Goal: Task Accomplishment & Management: Manage account settings

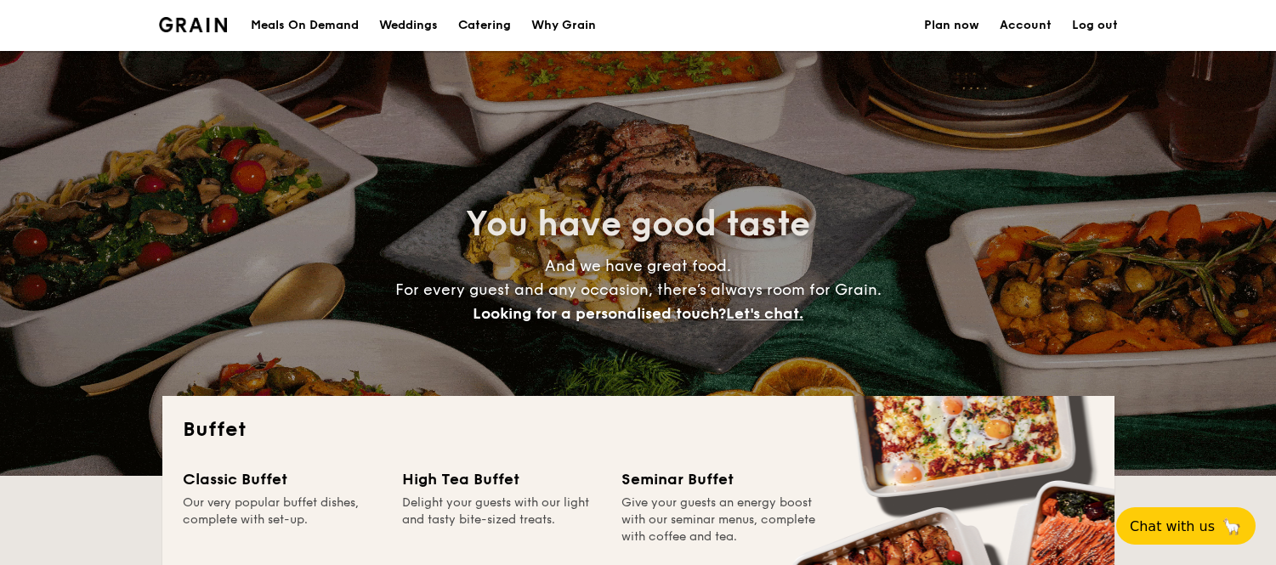
select select
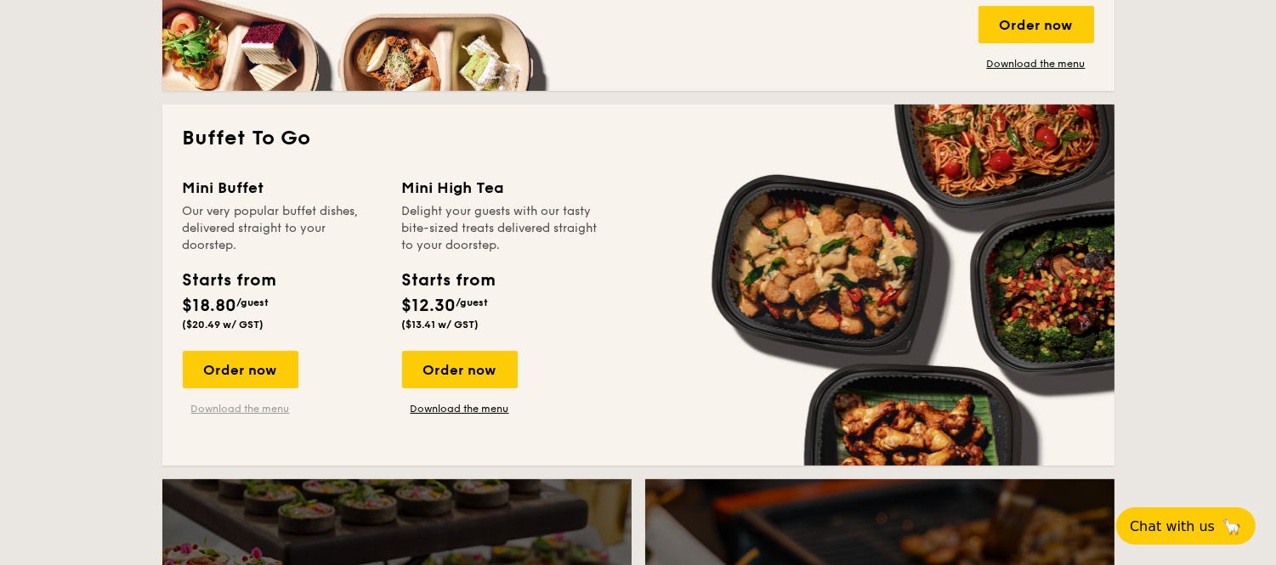
click at [231, 403] on link "Download the menu" at bounding box center [241, 409] width 116 height 14
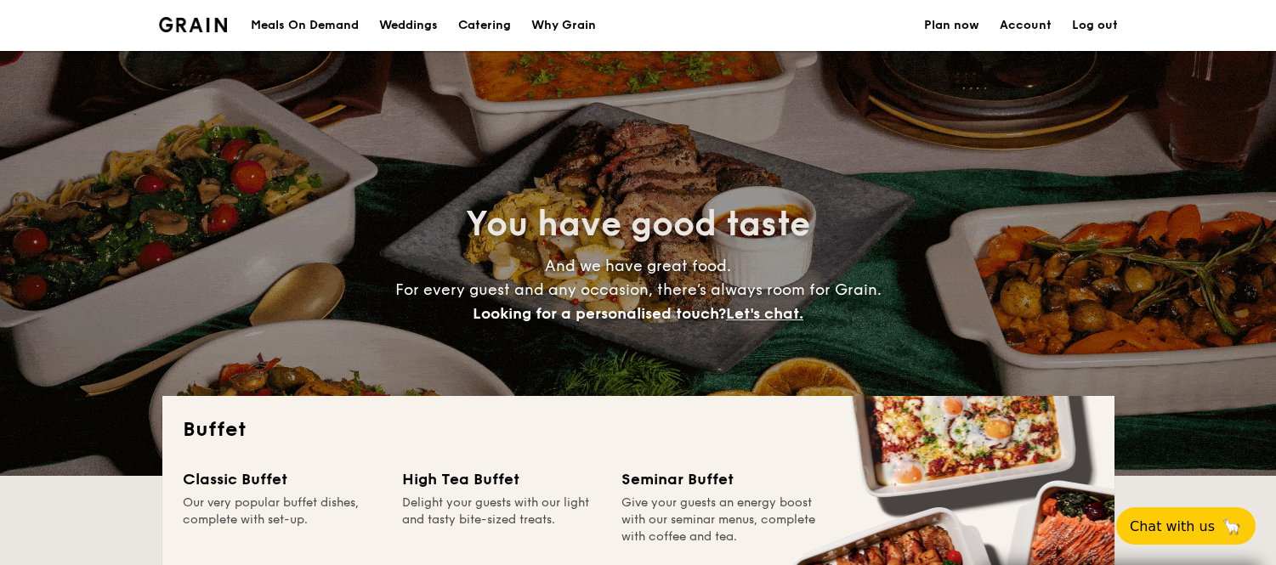
select select
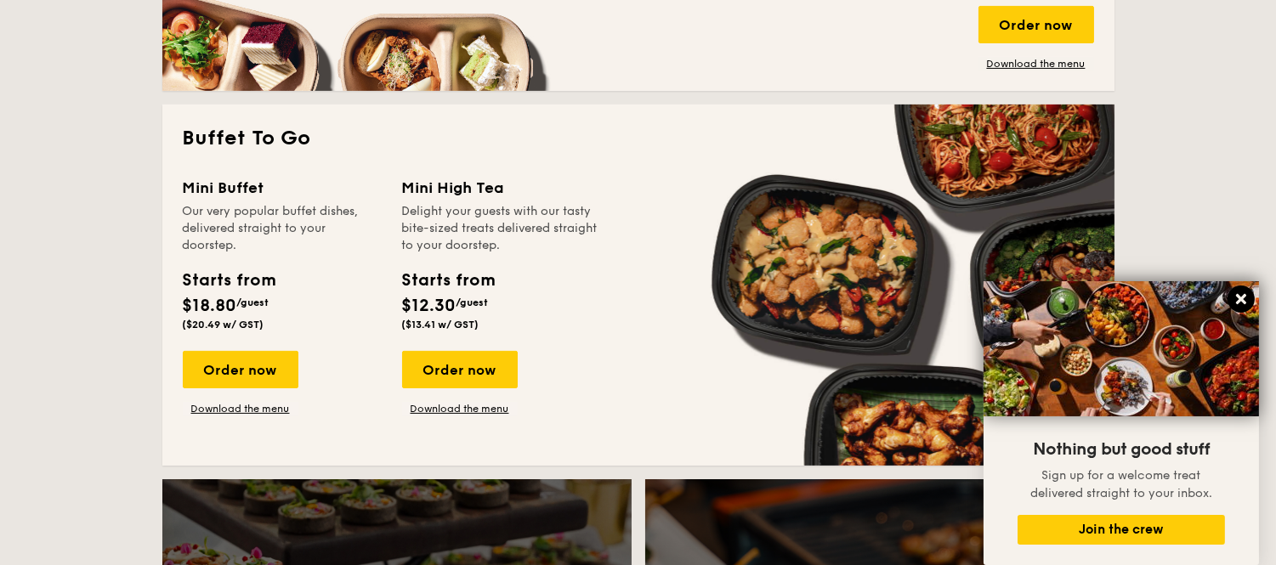
click at [1239, 296] on icon at bounding box center [1240, 299] width 15 height 15
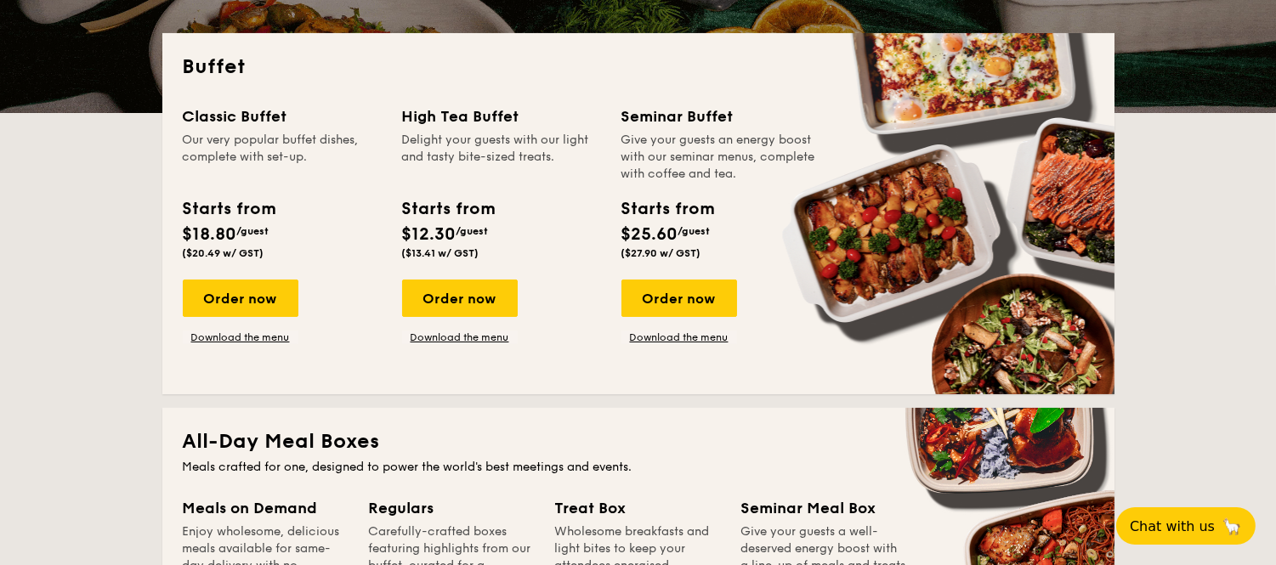
scroll to position [362, 0]
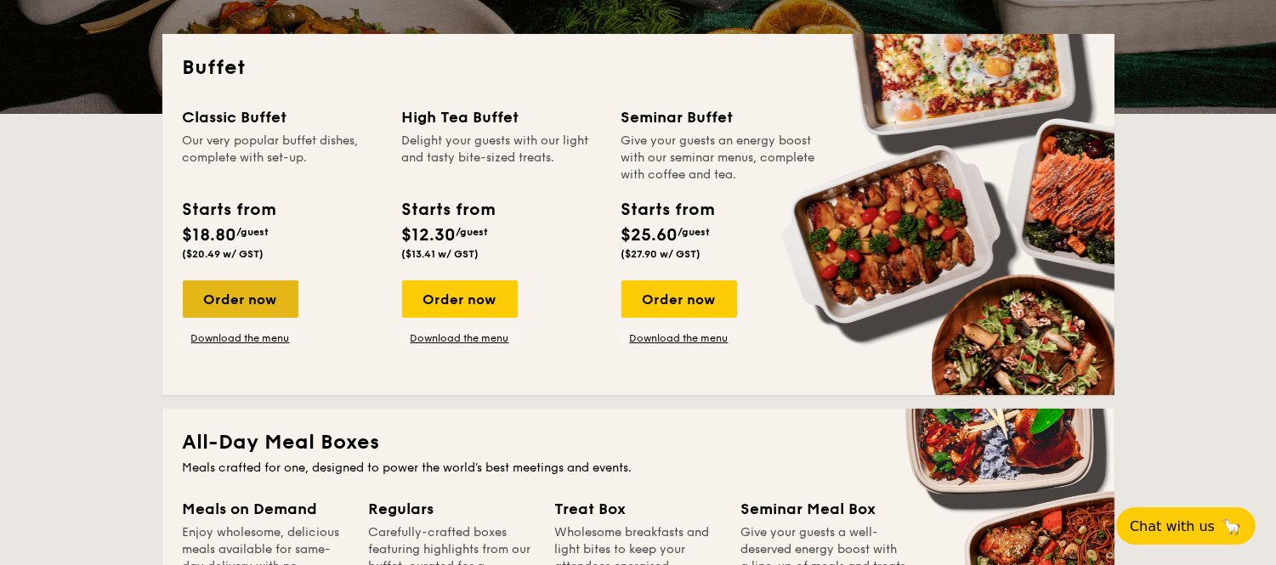
click at [269, 298] on div "Order now" at bounding box center [241, 298] width 116 height 37
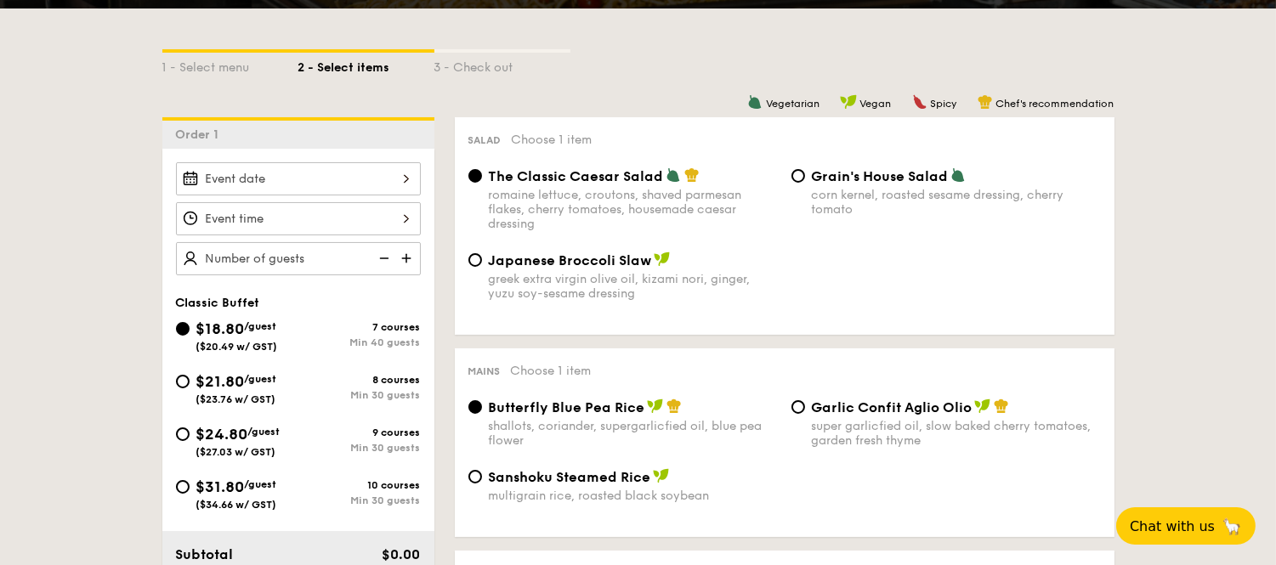
scroll to position [366, 0]
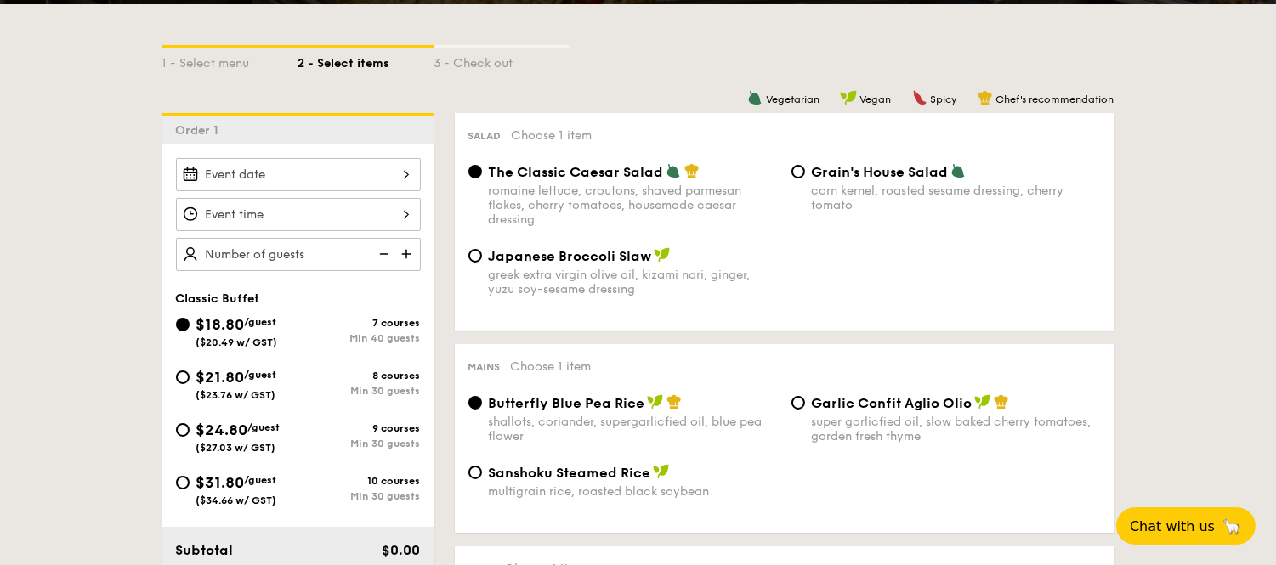
click at [404, 173] on div at bounding box center [298, 174] width 245 height 33
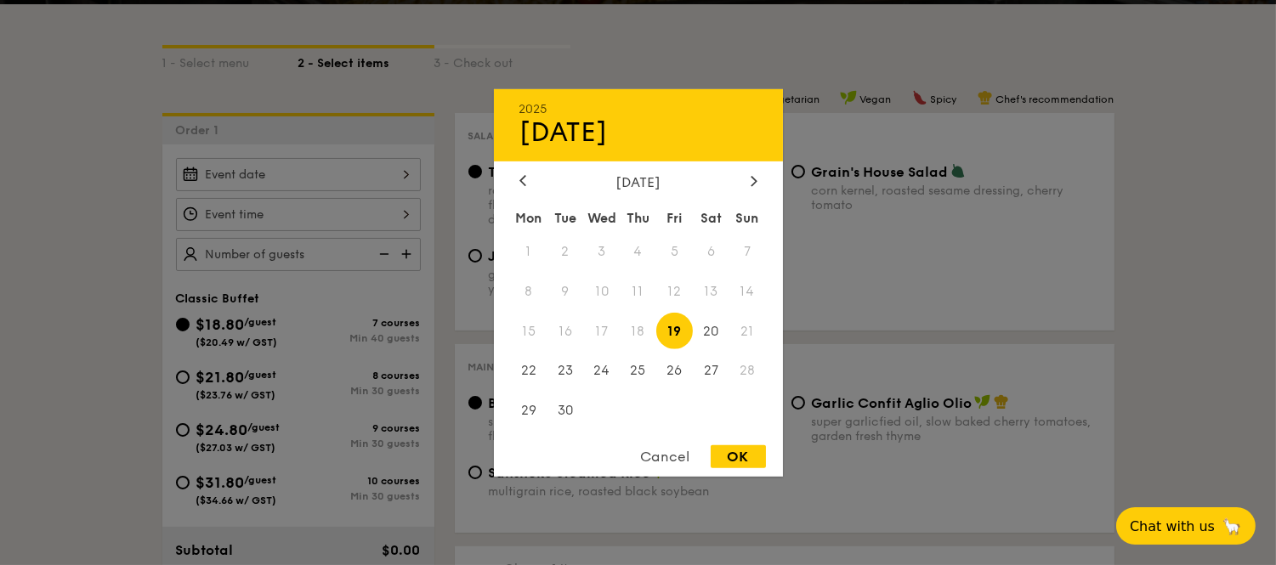
select select
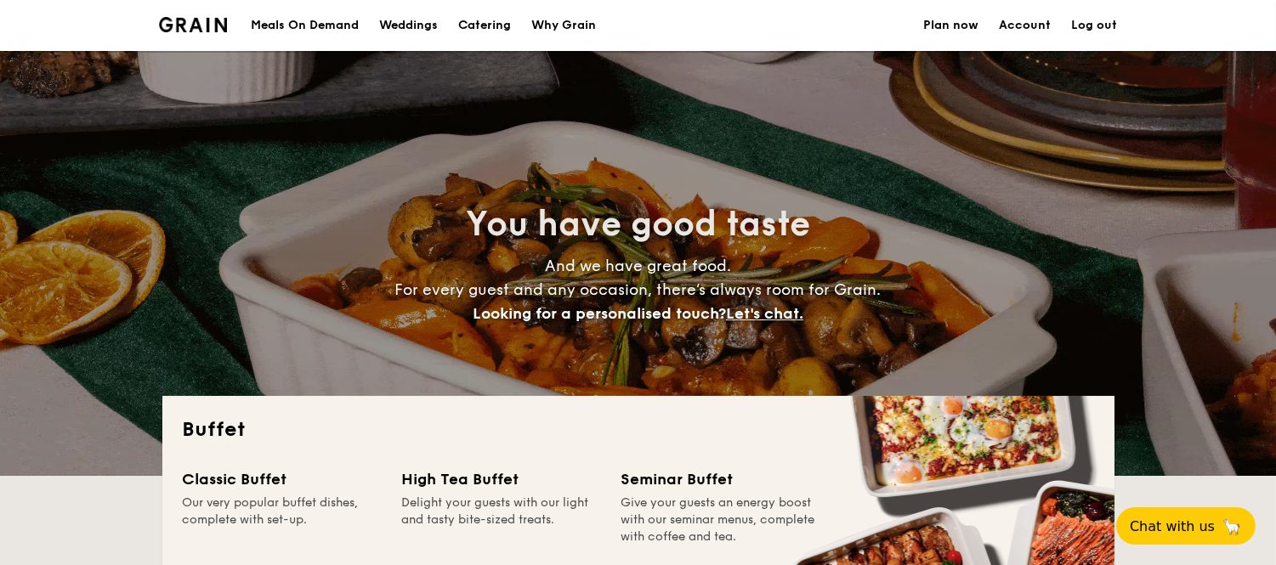
click at [282, 24] on div "Meals On Demand" at bounding box center [305, 25] width 108 height 51
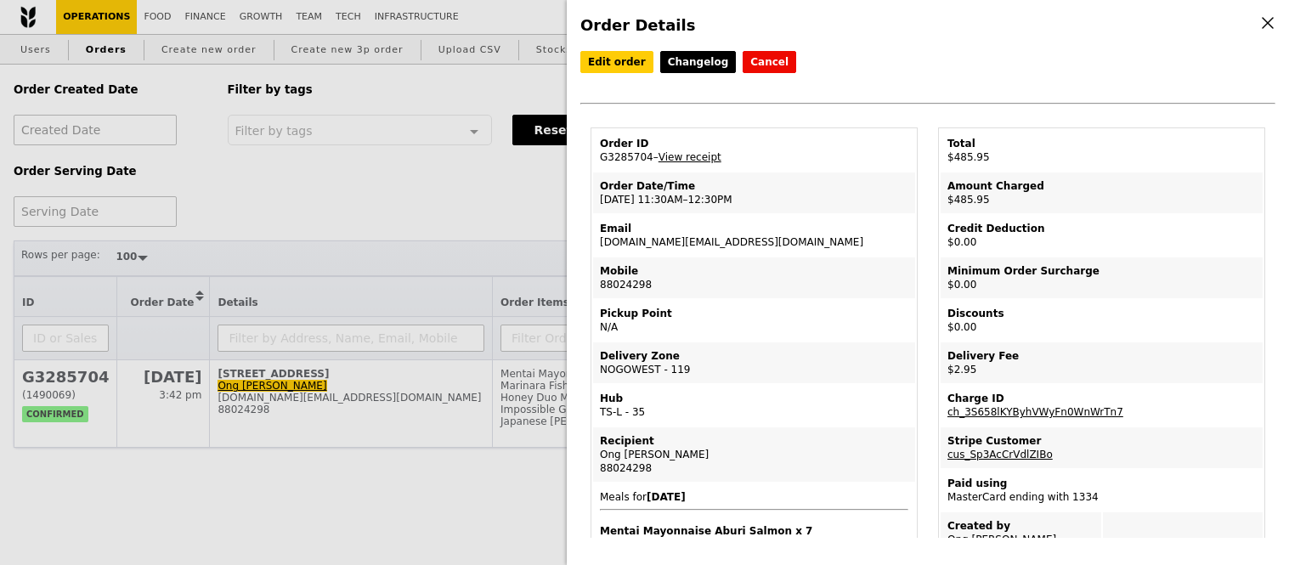
select select "100"
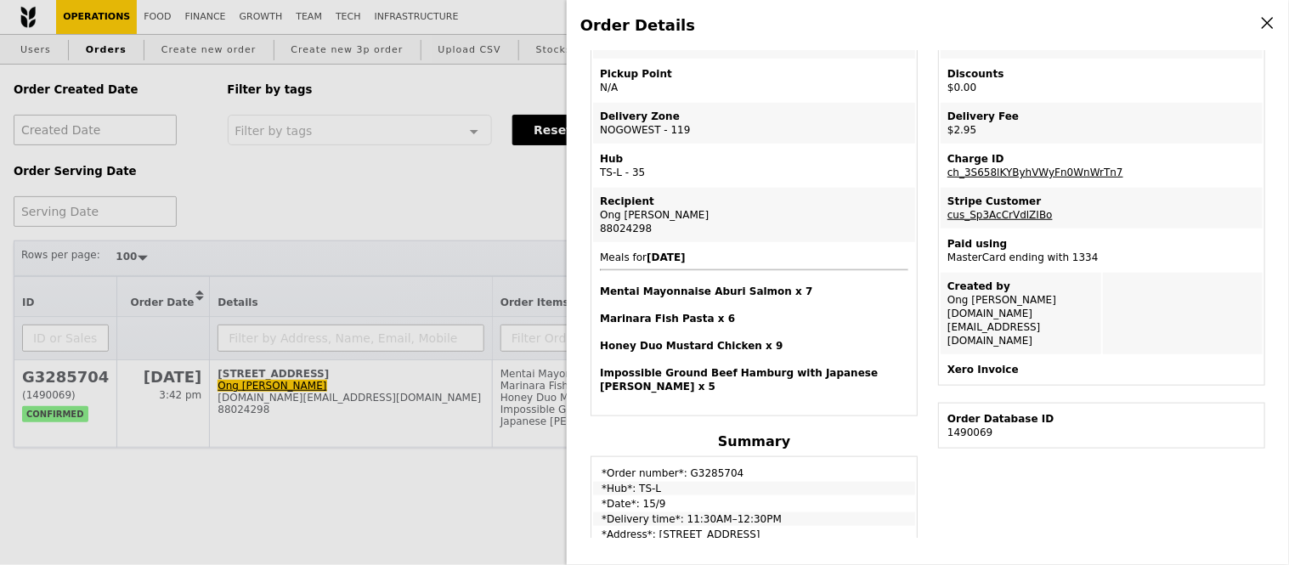
click at [457, 193] on div "Order Details Edit order Changelog Cancel Order ID G3285704 – View receipt Orde…" at bounding box center [644, 282] width 1289 height 565
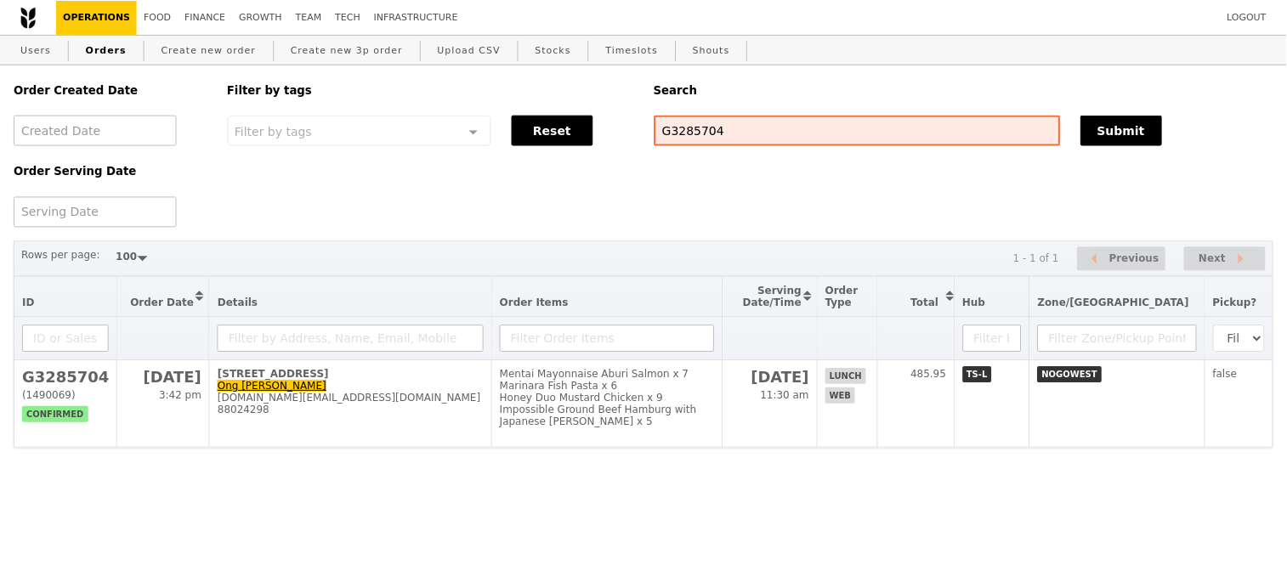
scroll to position [311, 0]
click at [704, 140] on input "G3285704" at bounding box center [858, 130] width 407 height 31
paste input "577"
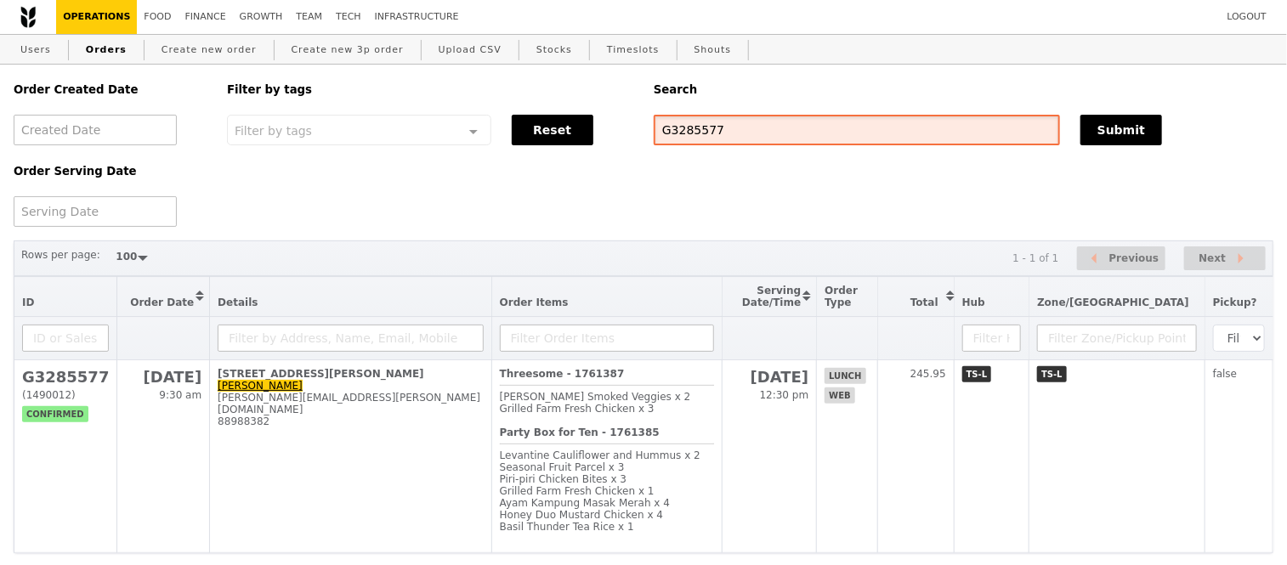
scroll to position [96, 0]
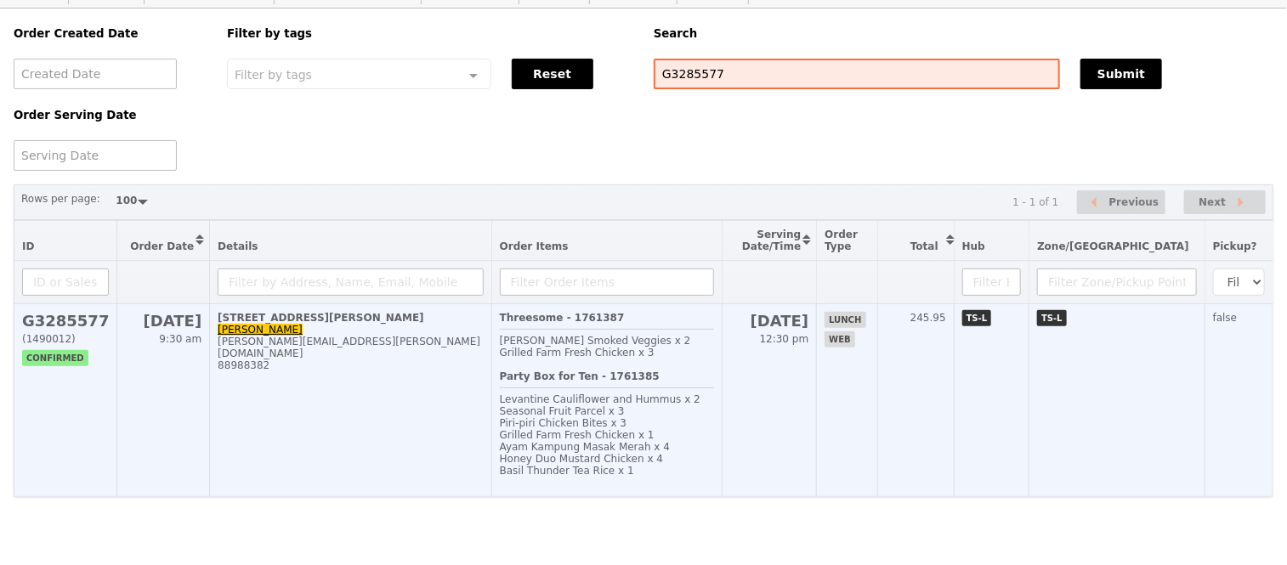
type input "G3285577"
click at [76, 312] on h2 "G3285577" at bounding box center [65, 321] width 87 height 18
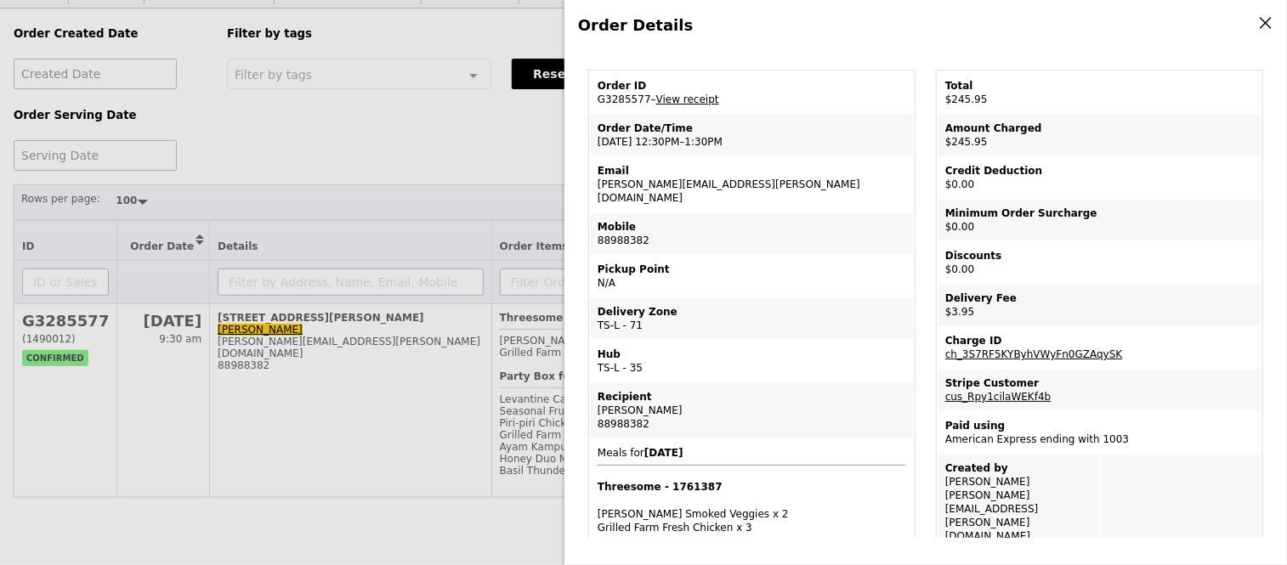
scroll to position [56, 0]
click at [180, 131] on div "Order Details Edit order Changelog Cancel Order ID G3285577 – View receipt Orde…" at bounding box center [643, 282] width 1287 height 565
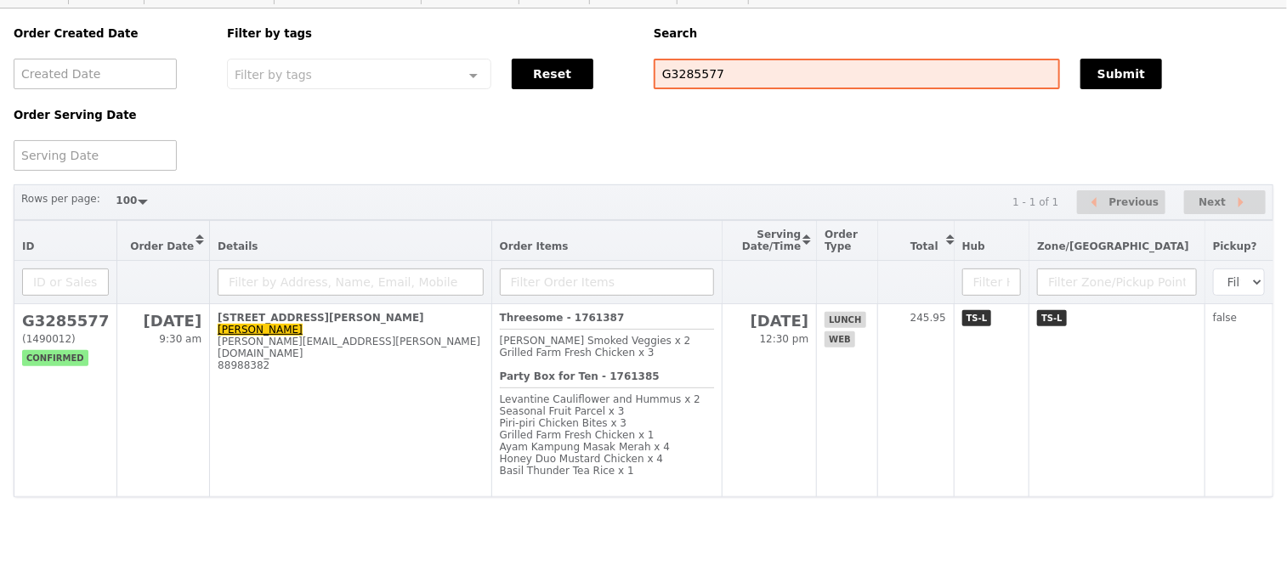
scroll to position [129, 0]
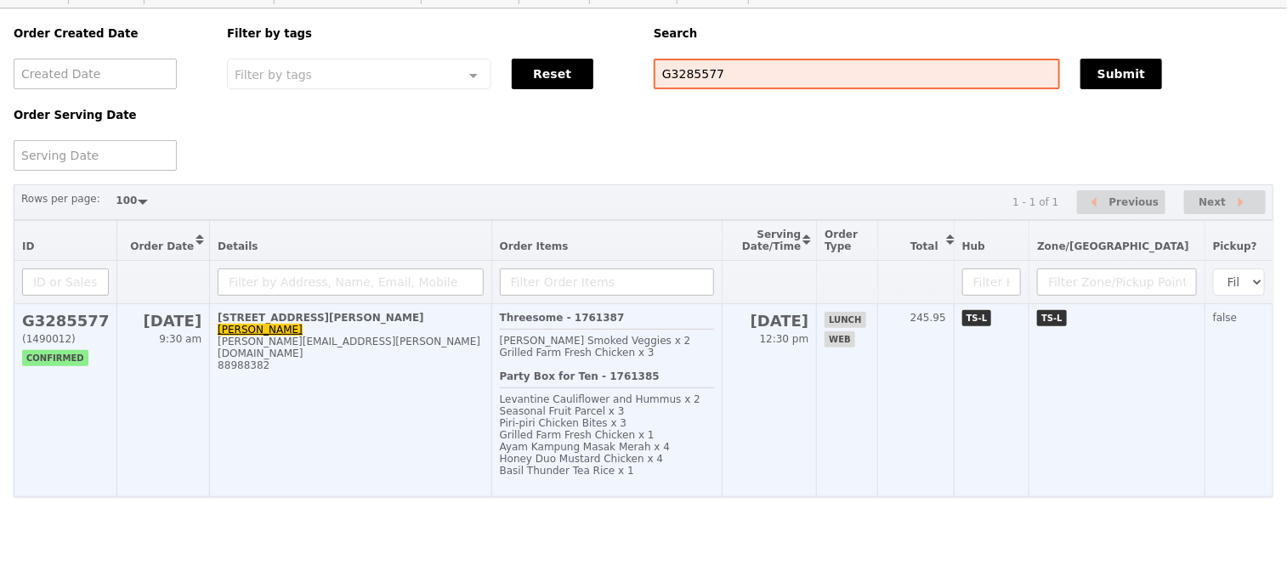
click at [78, 312] on h2 "G3285577" at bounding box center [65, 321] width 87 height 18
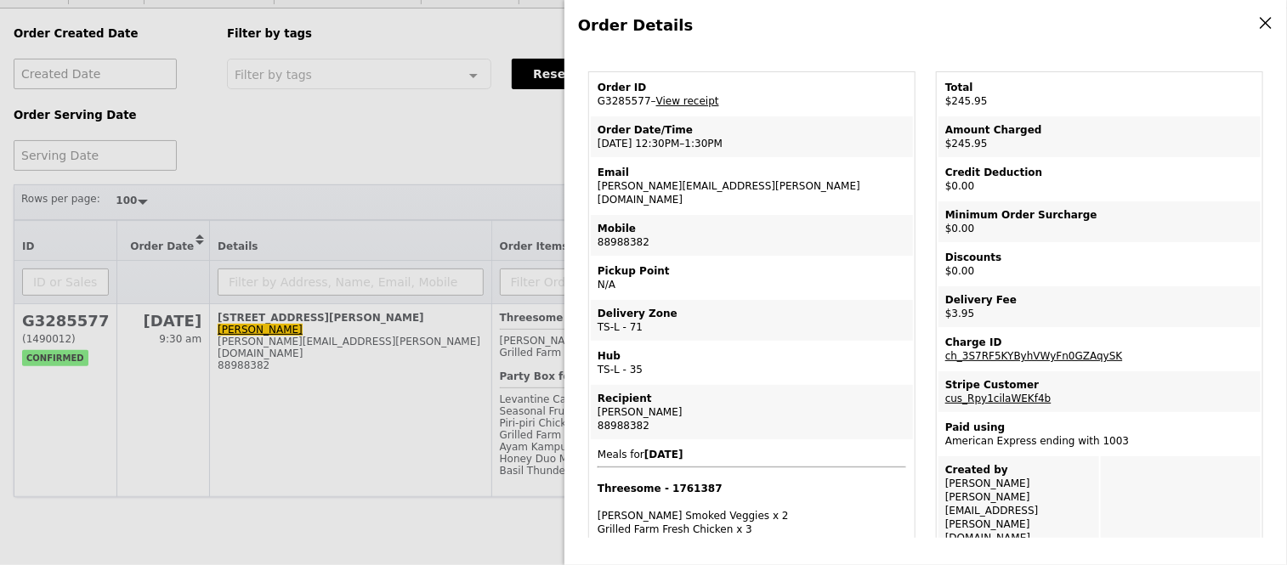
scroll to position [0, 0]
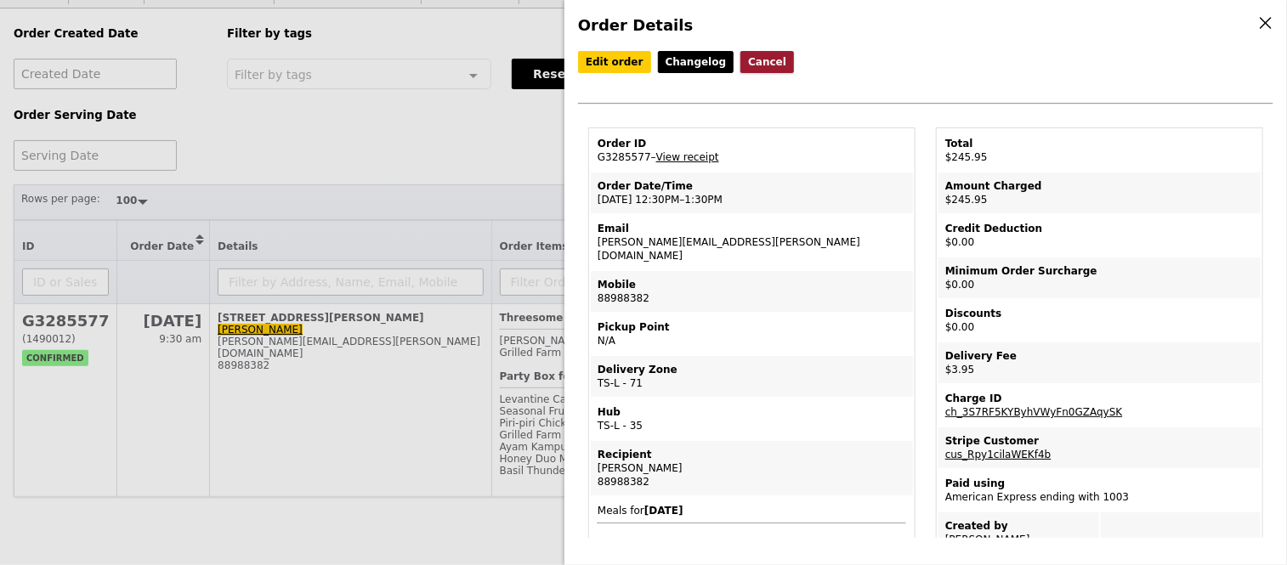
click at [761, 53] on button "Cancel" at bounding box center [767, 62] width 54 height 22
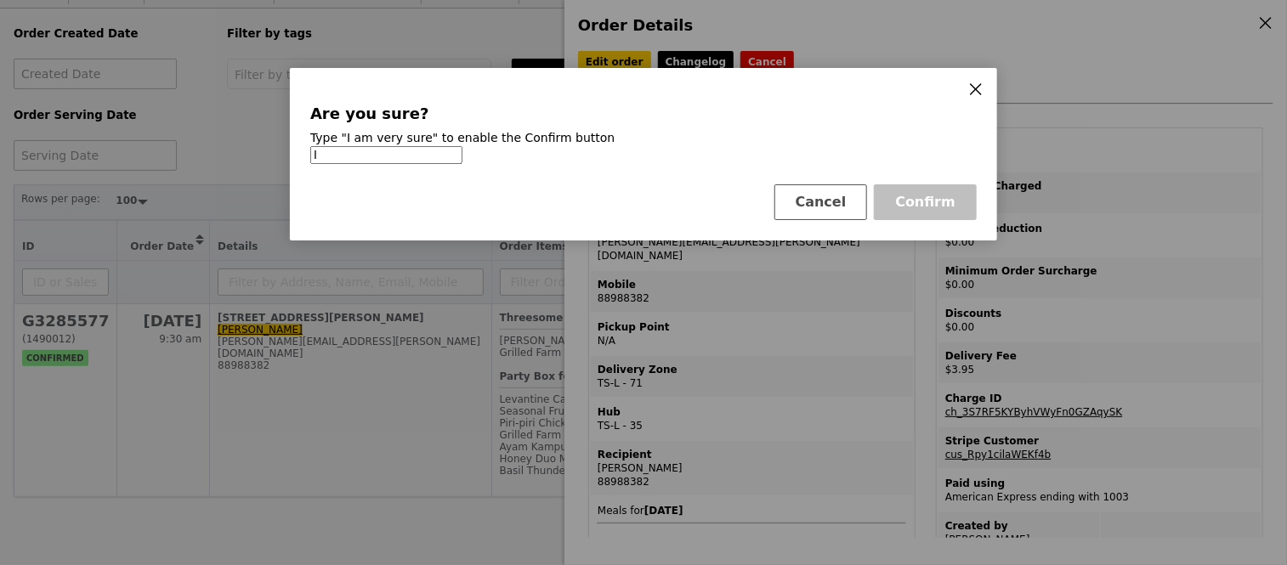
type input "I"
click at [974, 90] on icon at bounding box center [976, 89] width 10 height 10
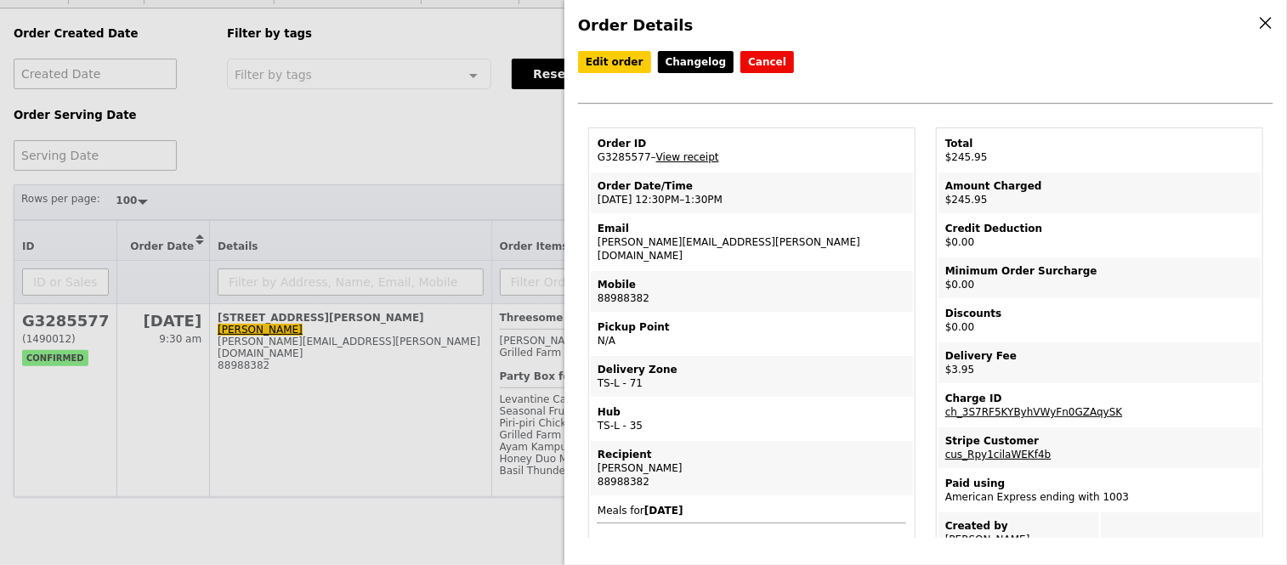
click at [676, 161] on link "View receipt" at bounding box center [687, 157] width 63 height 12
click at [746, 65] on button "Cancel" at bounding box center [767, 62] width 54 height 22
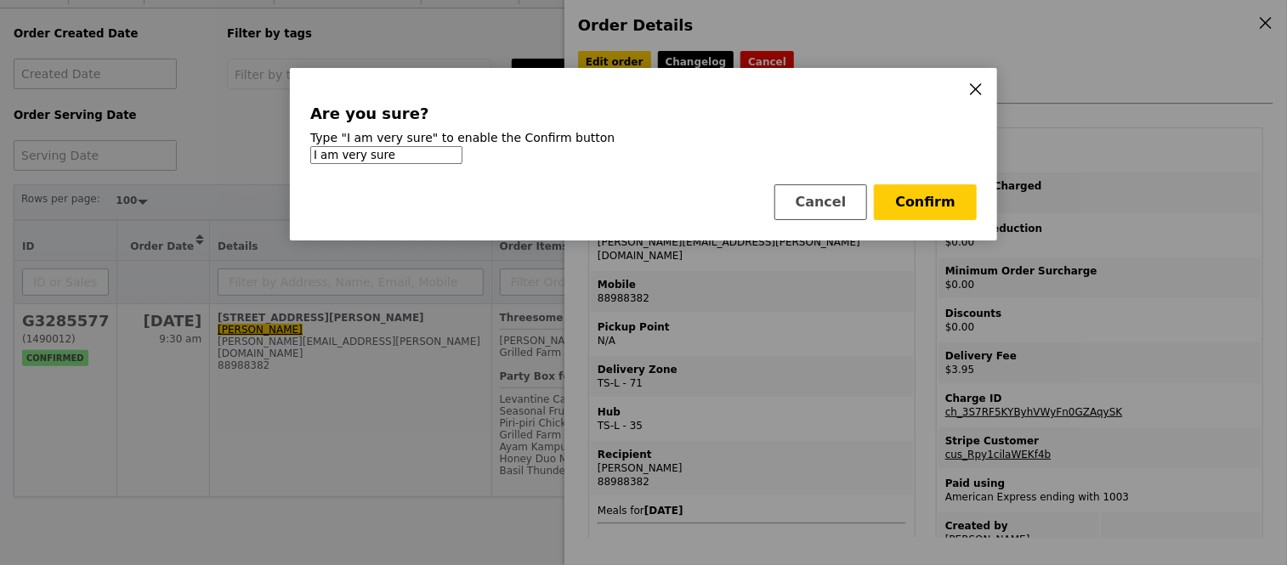
type input "I am very sure"
click at [945, 211] on button "Confirm" at bounding box center [925, 202] width 103 height 36
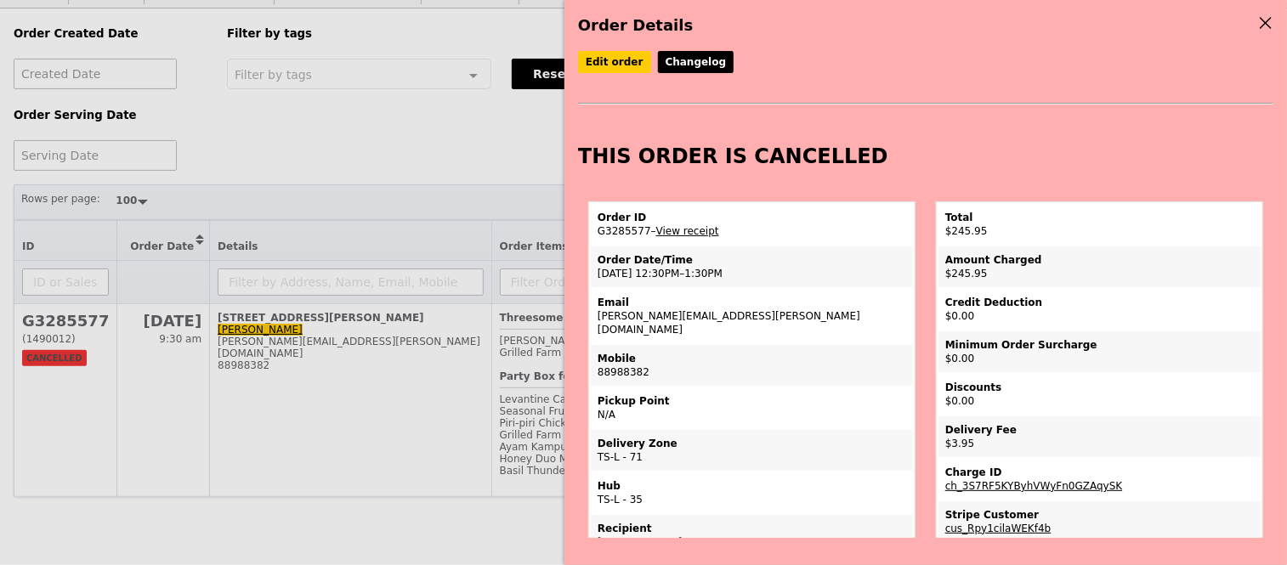
click at [1266, 21] on icon at bounding box center [1265, 22] width 15 height 15
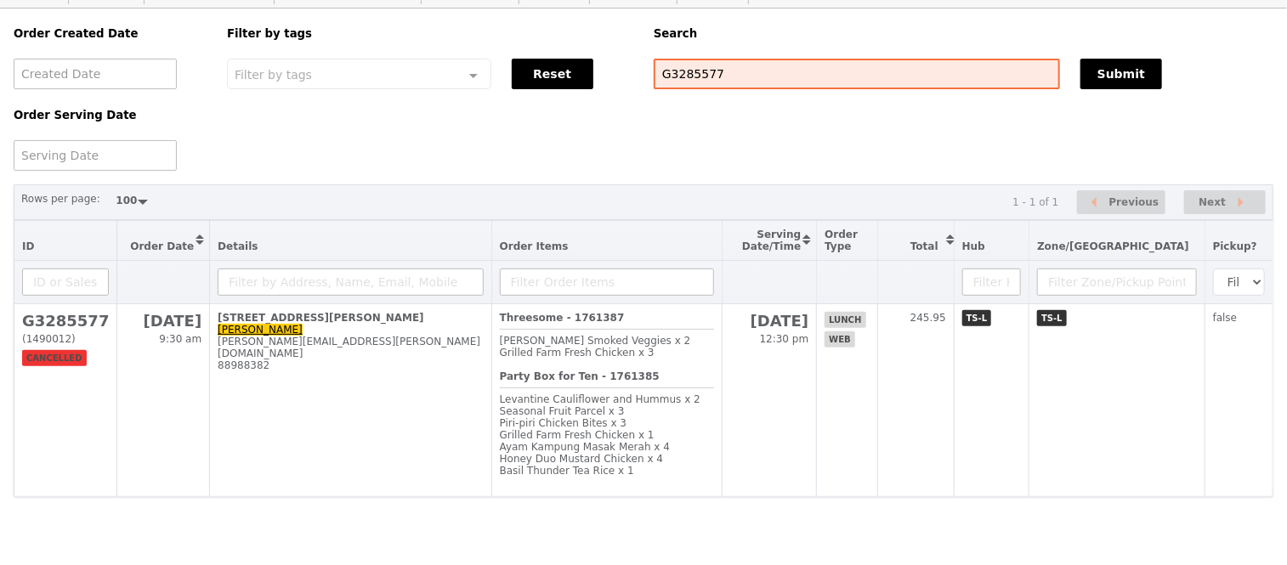
click at [167, 109] on h5 "Order Serving Date" at bounding box center [110, 115] width 193 height 13
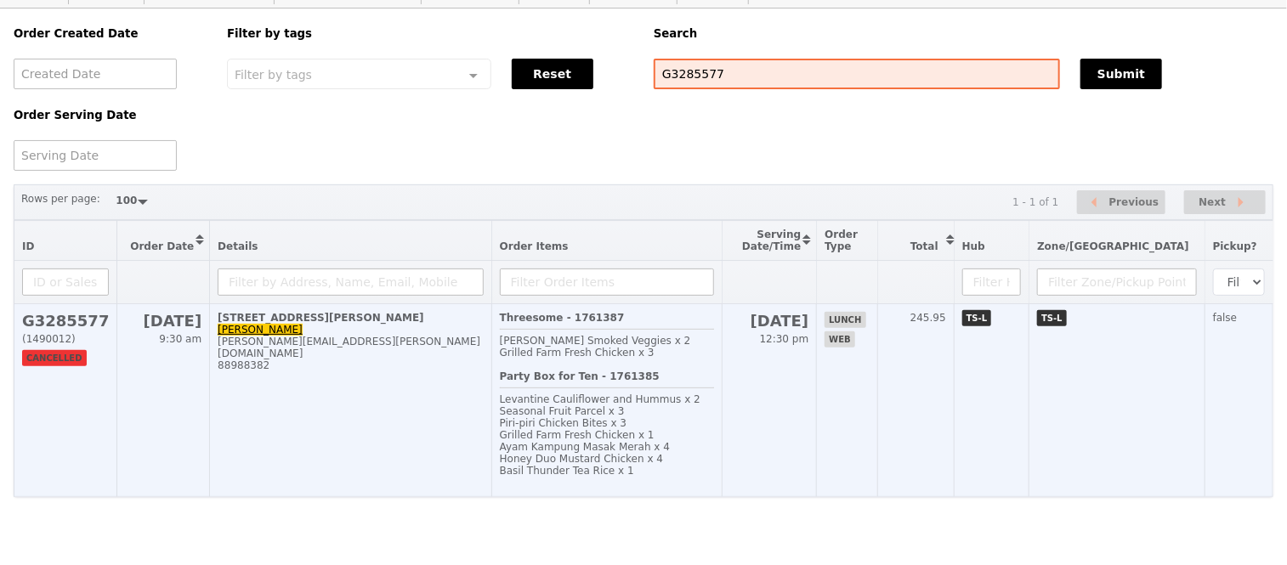
click at [86, 312] on h2 "G3285577" at bounding box center [65, 321] width 87 height 18
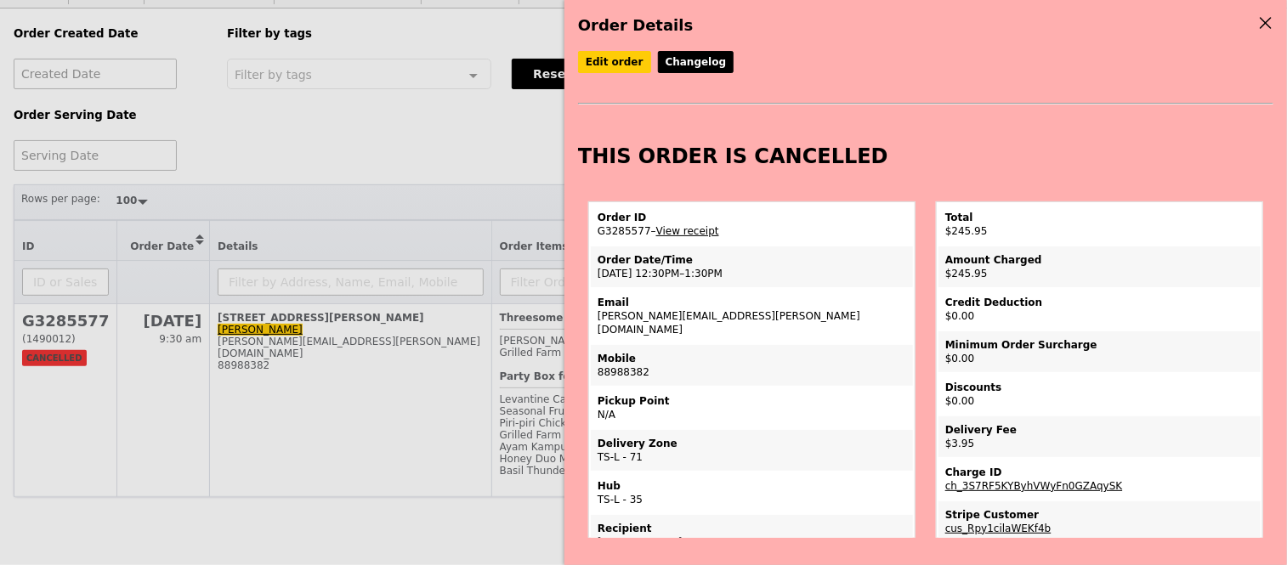
click at [617, 244] on td "Order ID G3285577 – View receipt" at bounding box center [752, 224] width 322 height 41
copy td "G3285577"
click at [156, 530] on div "Order Details Edit order Changelog THIS ORDER IS CANCELLED Order ID G3285577 – …" at bounding box center [643, 282] width 1287 height 565
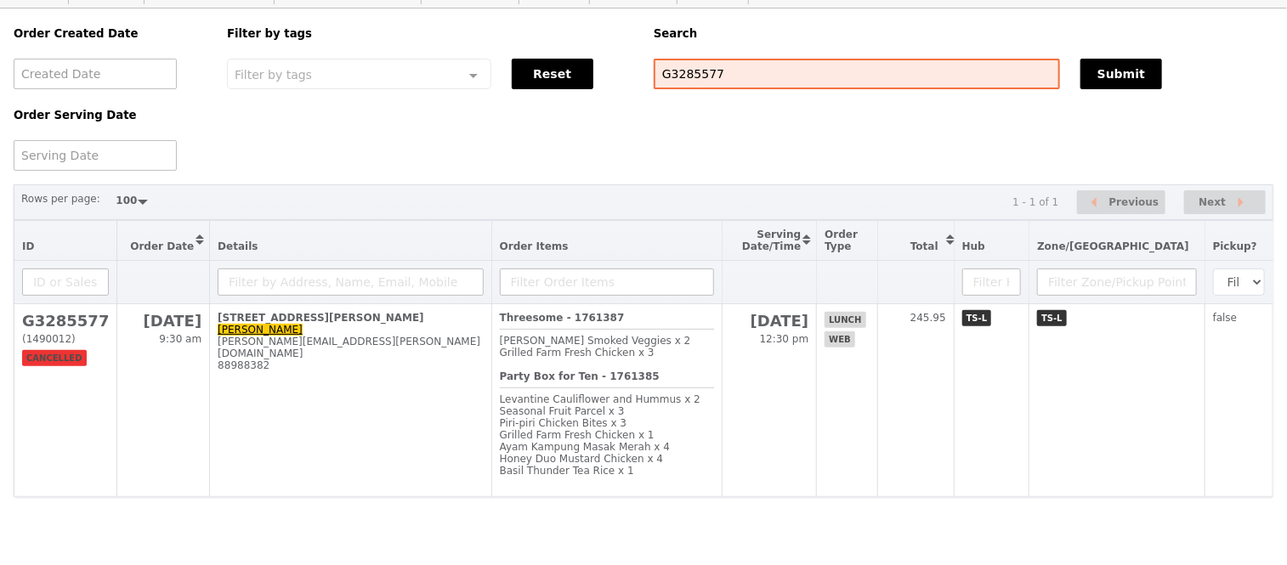
click at [139, 503] on html "Logout Operations Food Finance Growth Team Tech Infrastructure Users Orders Cre…" at bounding box center [643, 254] width 1287 height 621
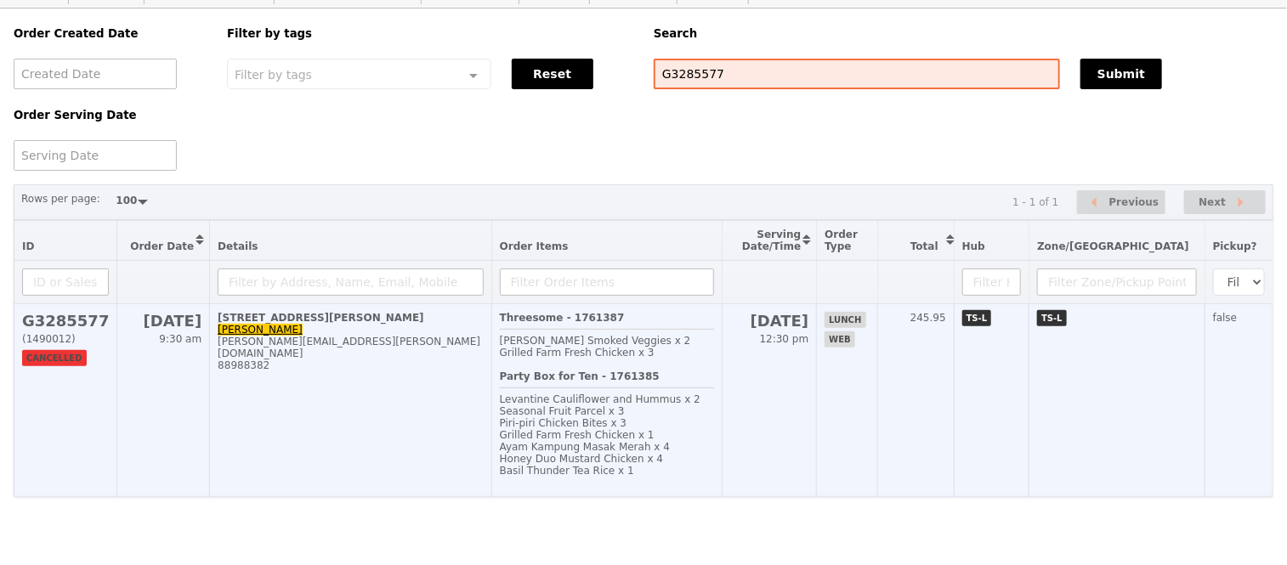
click at [159, 312] on h2 "15 Sep" at bounding box center [163, 321] width 76 height 18
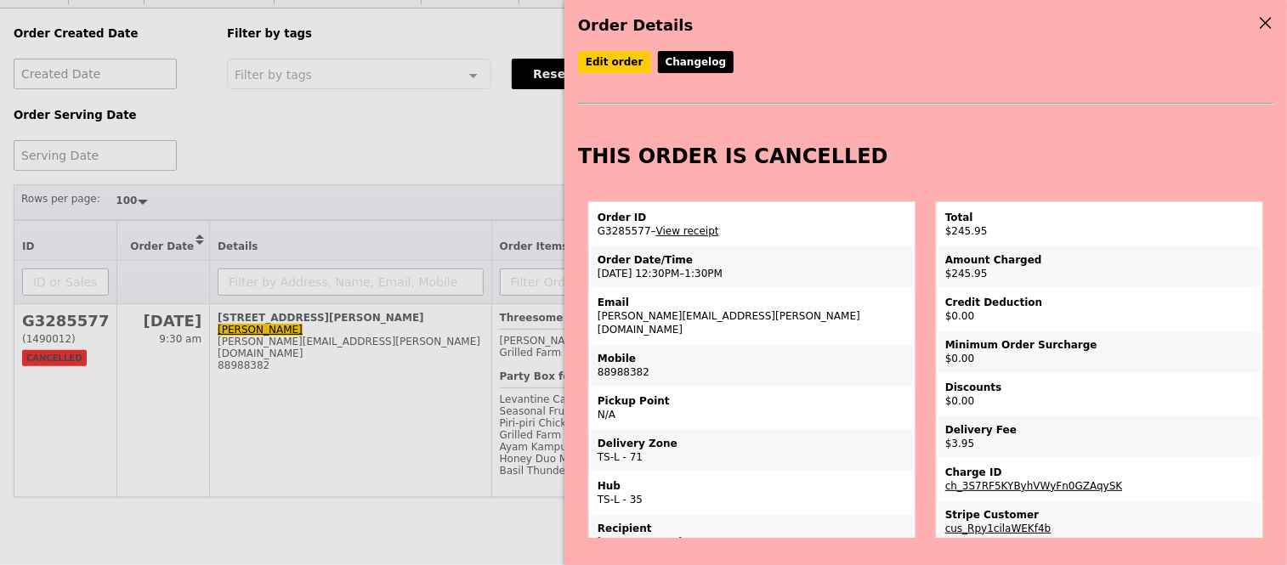
drag, startPoint x: 1100, startPoint y: 490, endPoint x: 945, endPoint y: 490, distance: 154.7
click at [945, 490] on td "Charge ID ch_3S7RF5KYByhVWyFn0GZAqySK" at bounding box center [1099, 479] width 322 height 41
copy link "ch_3S7RF5KYByhVWyFn0GZAqySK"
click at [480, 128] on div "Order Details Edit order Changelog THIS ORDER IS CANCELLED Order ID G3285577 – …" at bounding box center [643, 282] width 1287 height 565
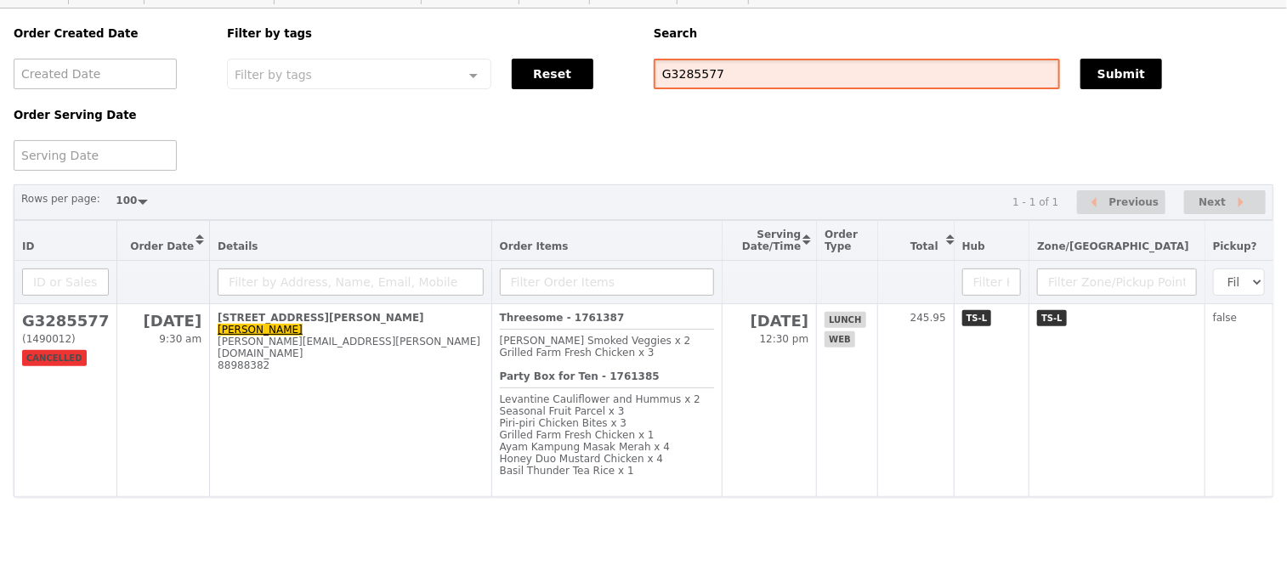
click at [712, 59] on input "G3285577" at bounding box center [857, 74] width 406 height 31
paste input "rj_sk_sz@hotmail.com"
type input "rj_sk_sz@hotmail.com"
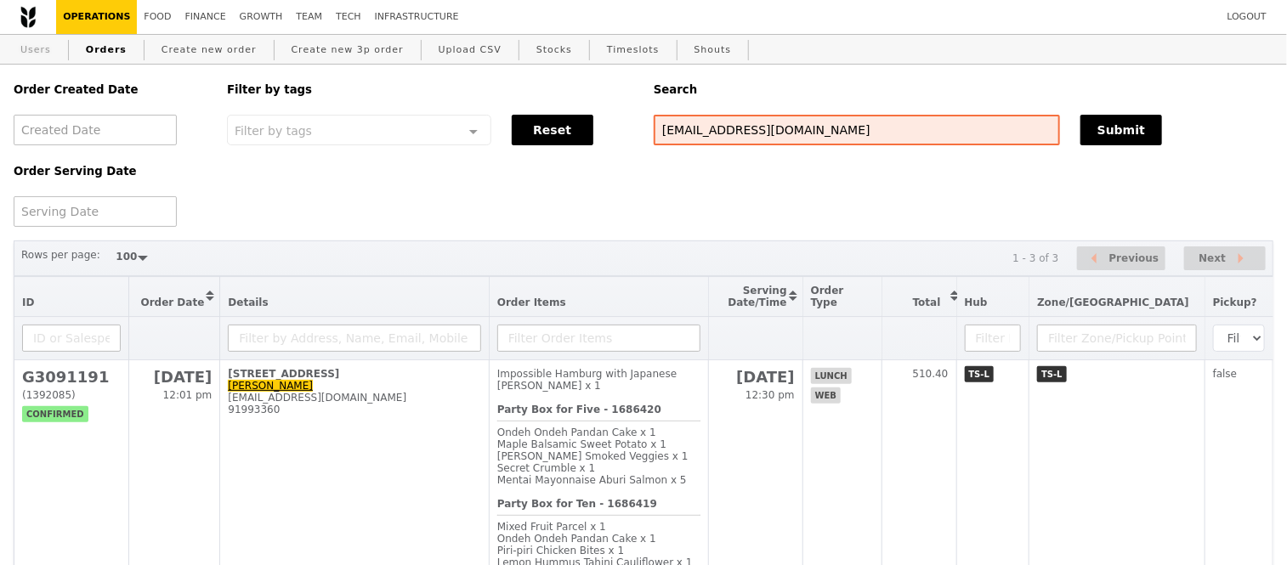
click at [28, 41] on link "Users" at bounding box center [36, 50] width 44 height 31
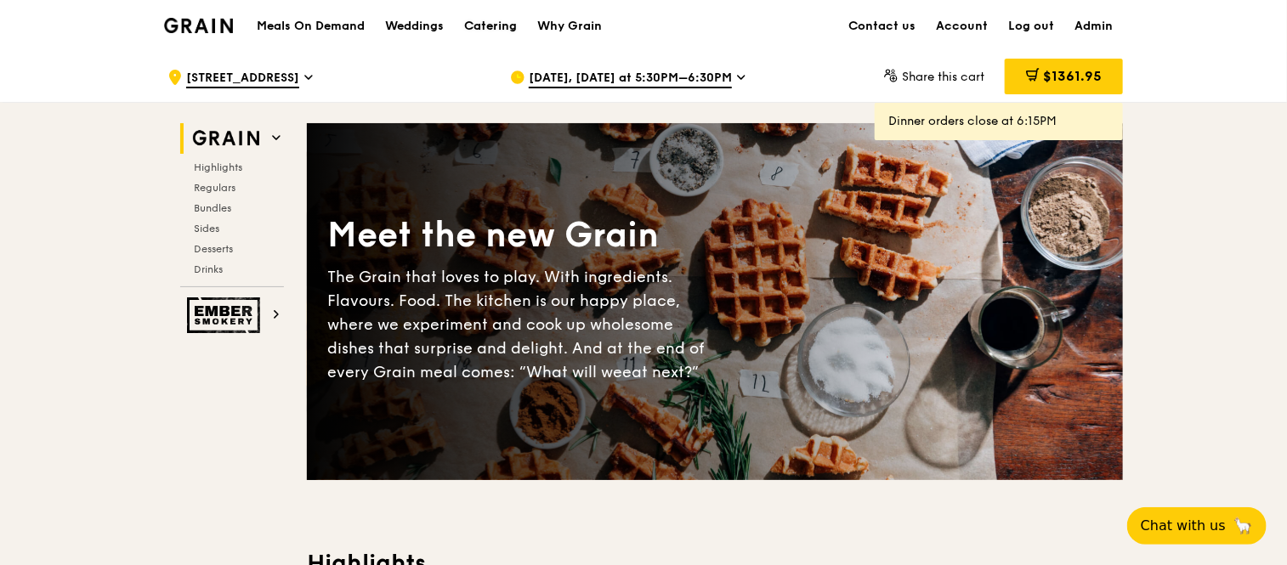
click at [481, 27] on div "Catering" at bounding box center [490, 26] width 53 height 51
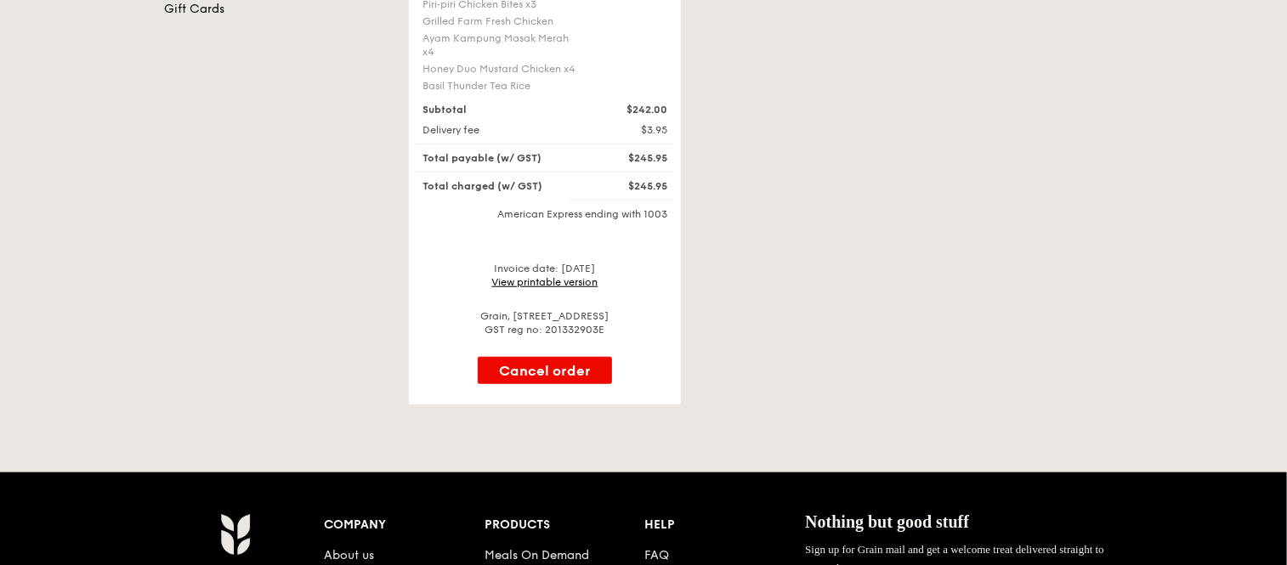
scroll to position [490, 0]
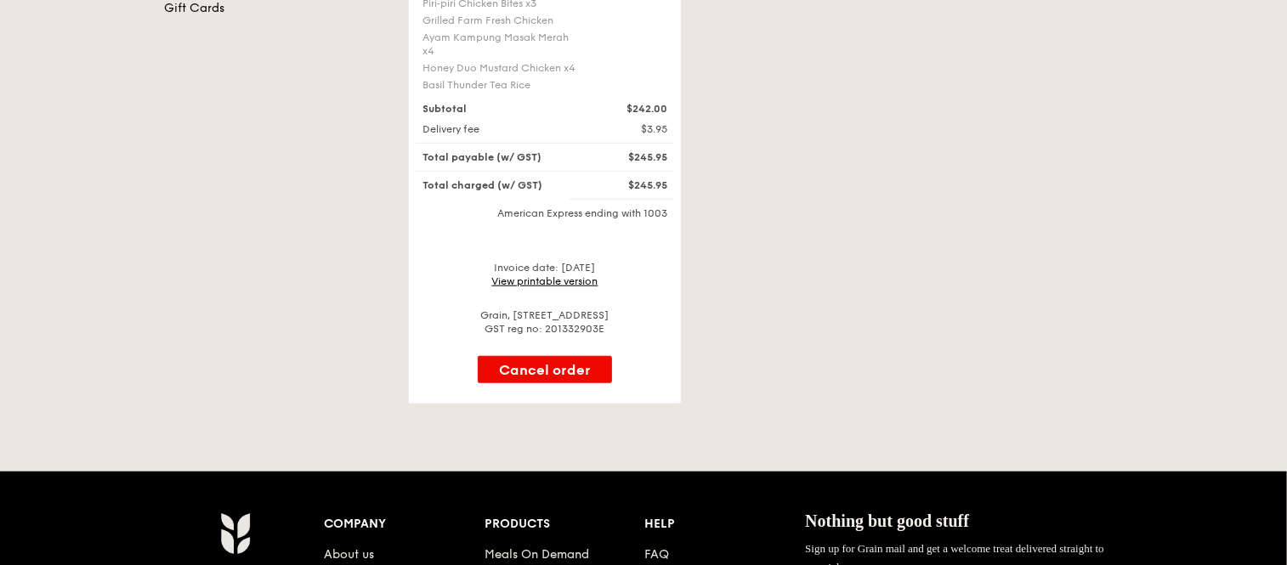
drag, startPoint x: 631, startPoint y: 167, endPoint x: 677, endPoint y: 170, distance: 46.0
click at [677, 178] on div "$245.95" at bounding box center [633, 185] width 88 height 14
copy div "$245.95"
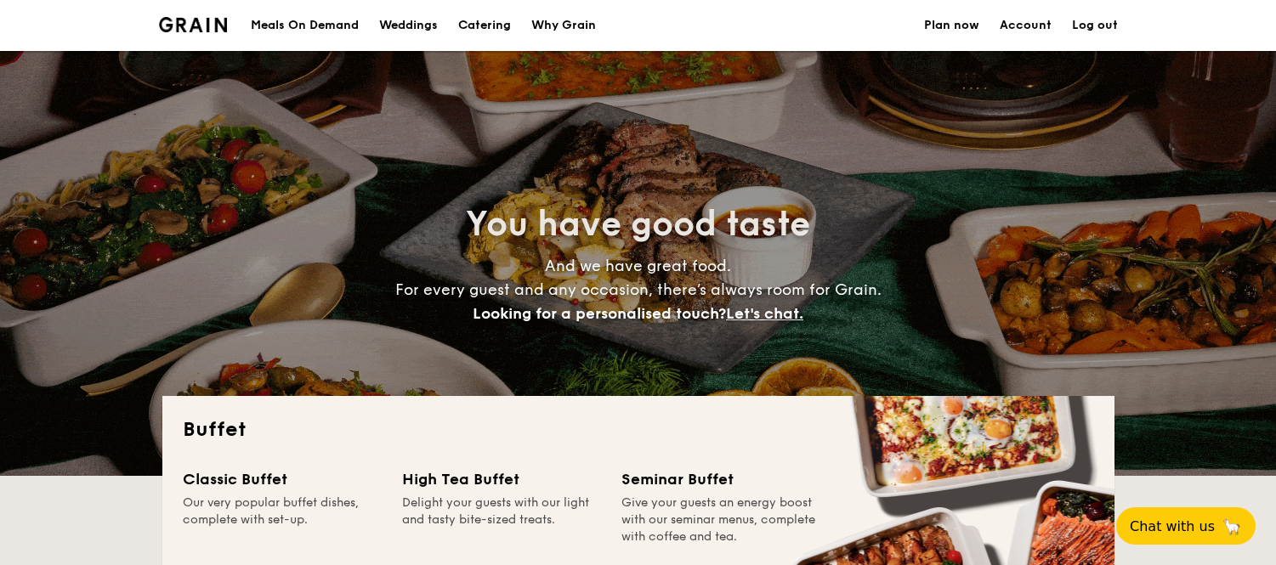
select select
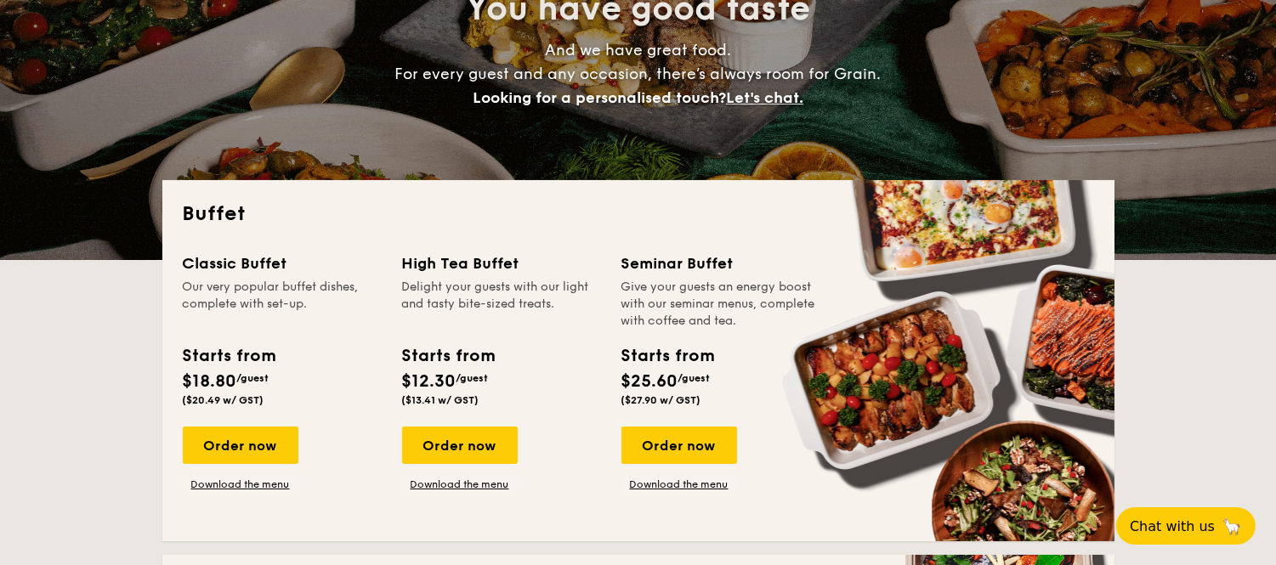
scroll to position [217, 0]
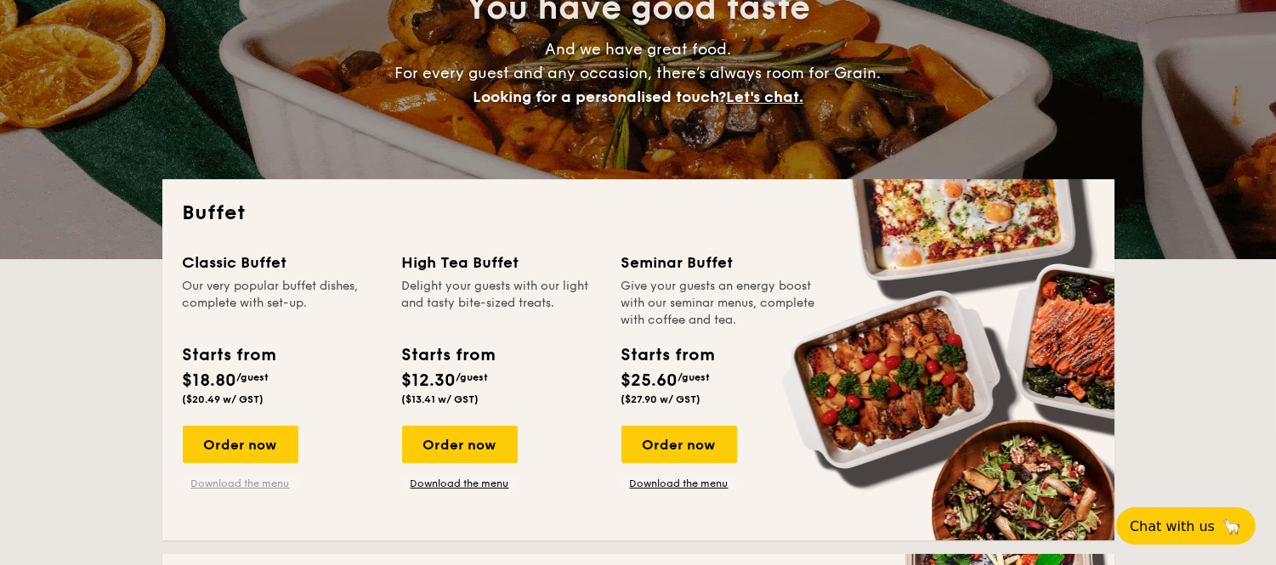
click at [255, 485] on link "Download the menu" at bounding box center [241, 484] width 116 height 14
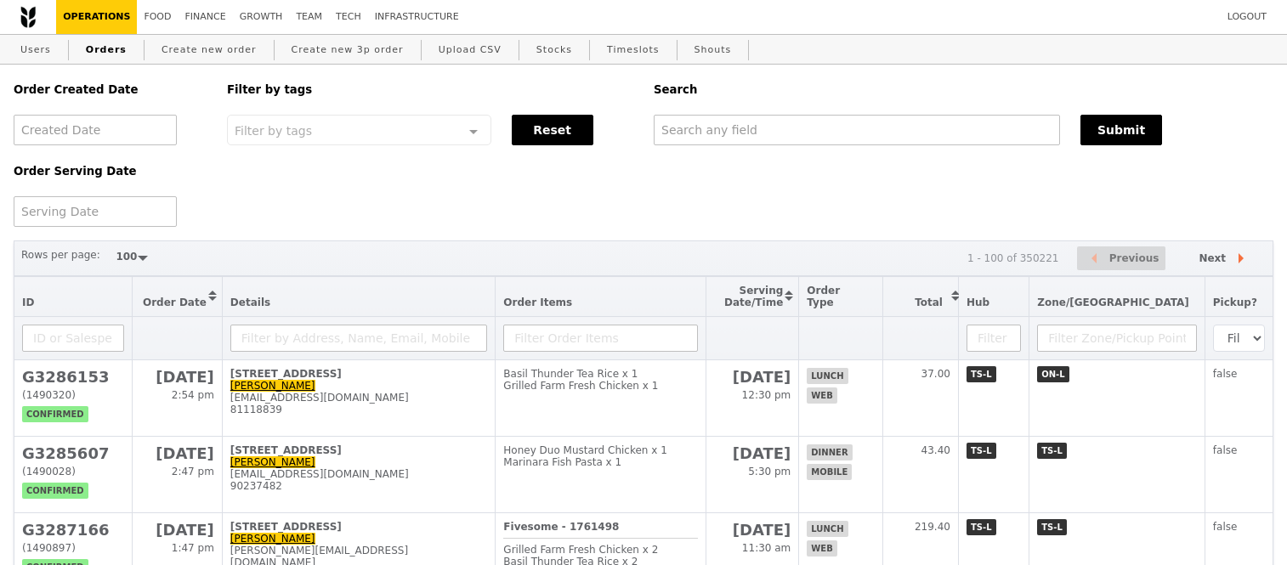
select select "100"
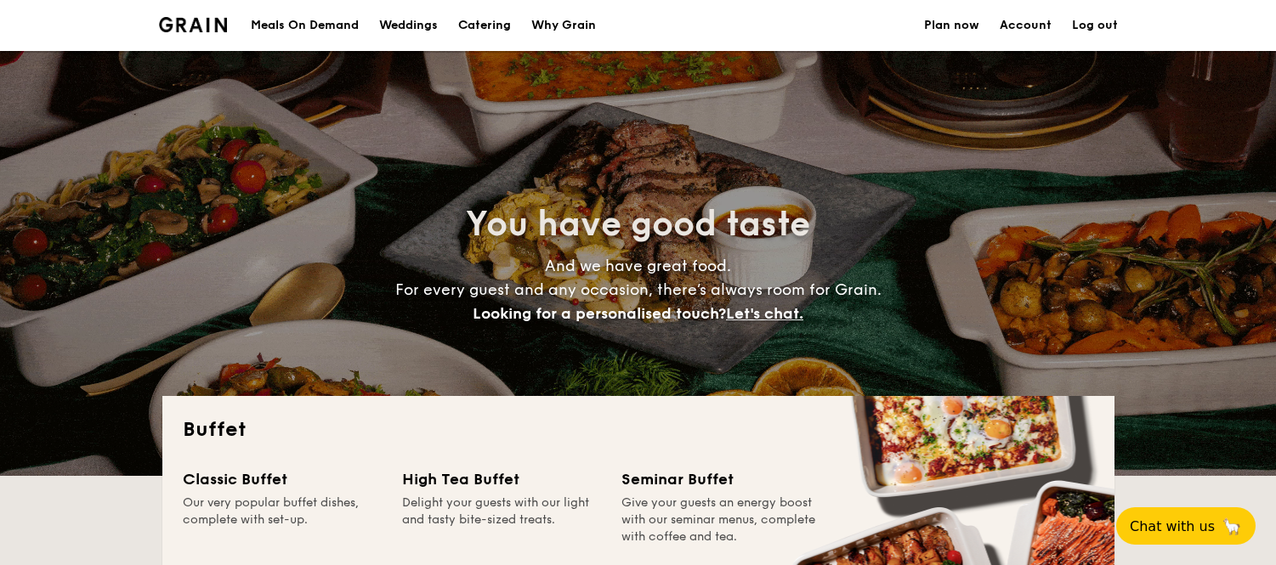
select select
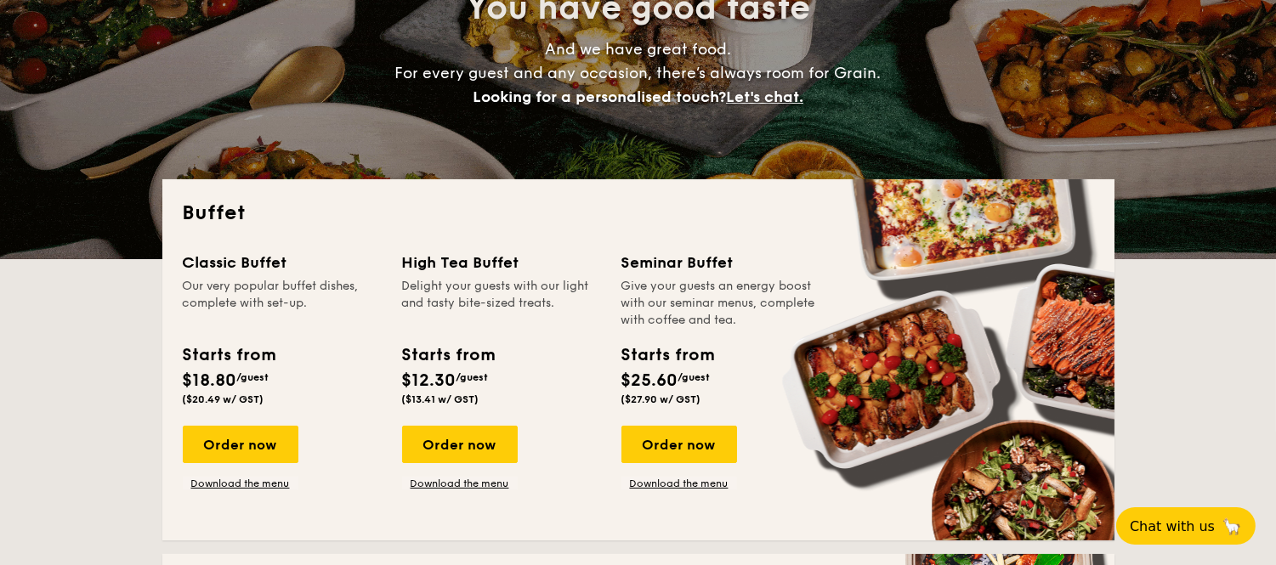
scroll to position [528, 0]
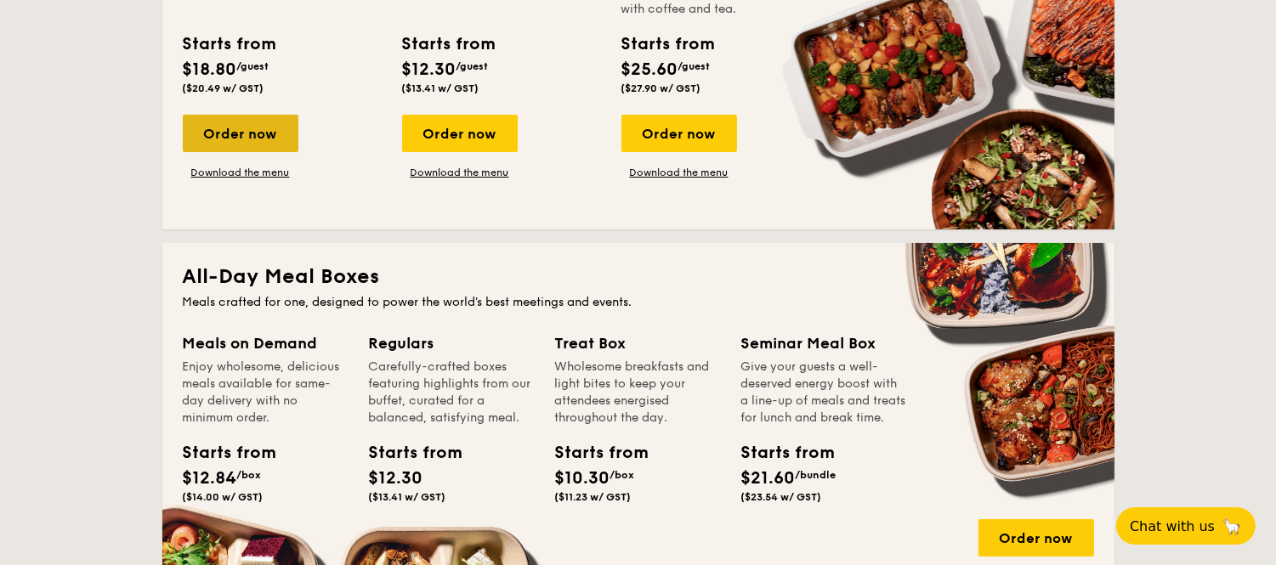
click at [266, 139] on div "Order now" at bounding box center [241, 133] width 116 height 37
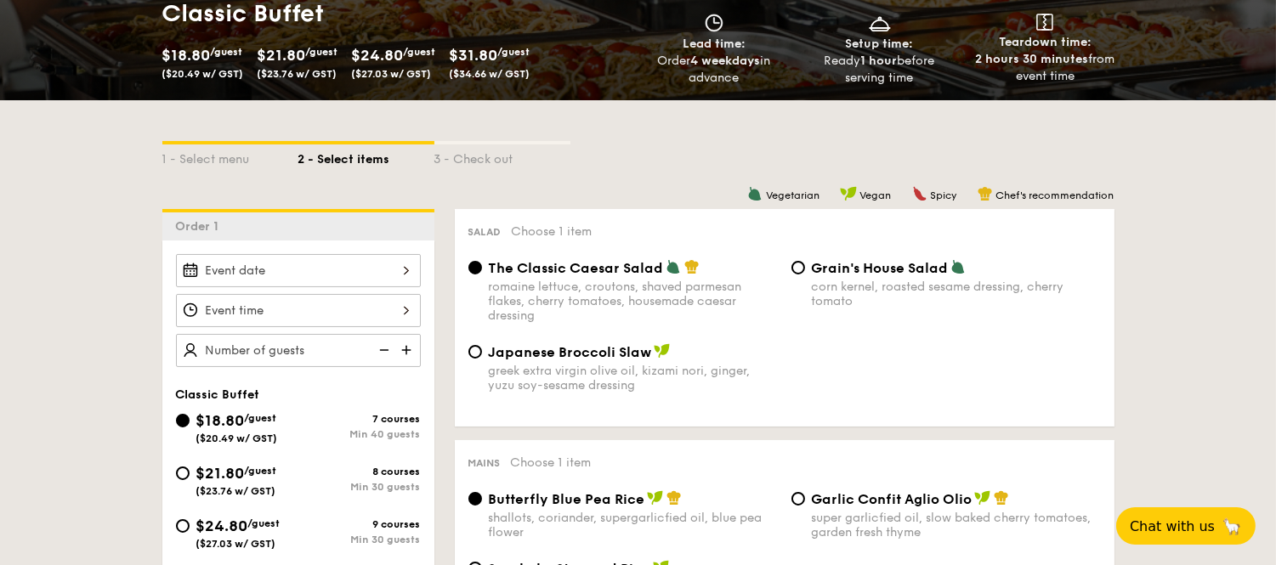
scroll to position [272, 0]
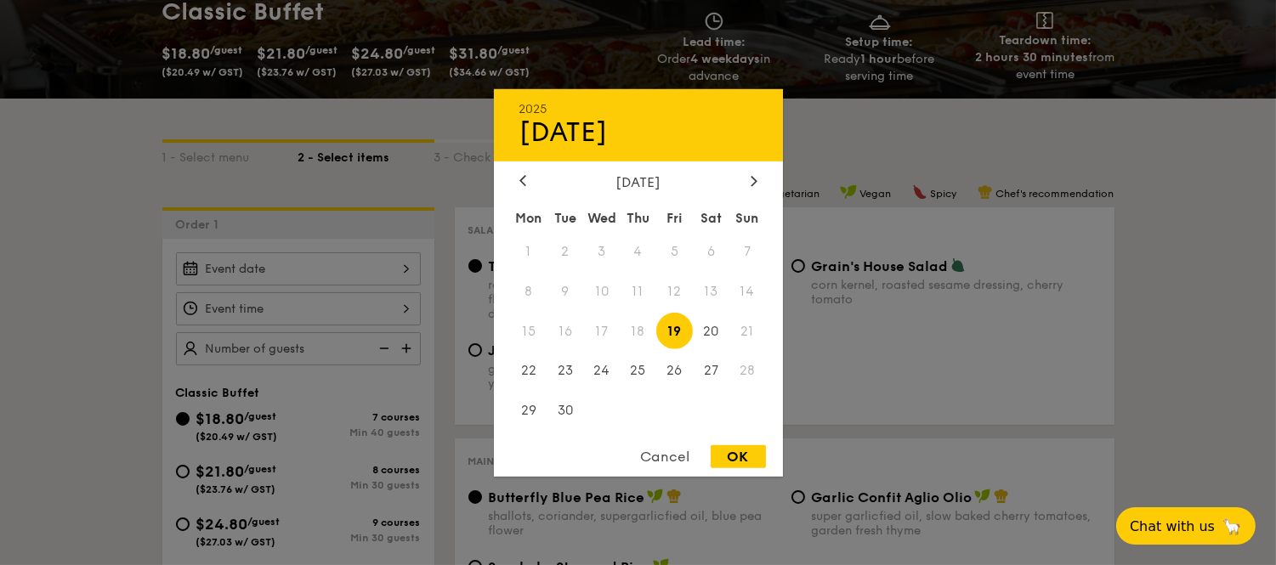
click at [393, 270] on div "2025 Sep [DATE] Tue Wed Thu Fri Sat Sun 1 2 3 4 5 6 7 8 9 10 11 12 13 14 15 16 …" at bounding box center [298, 268] width 245 height 33
click at [664, 454] on div "Cancel" at bounding box center [665, 456] width 83 height 23
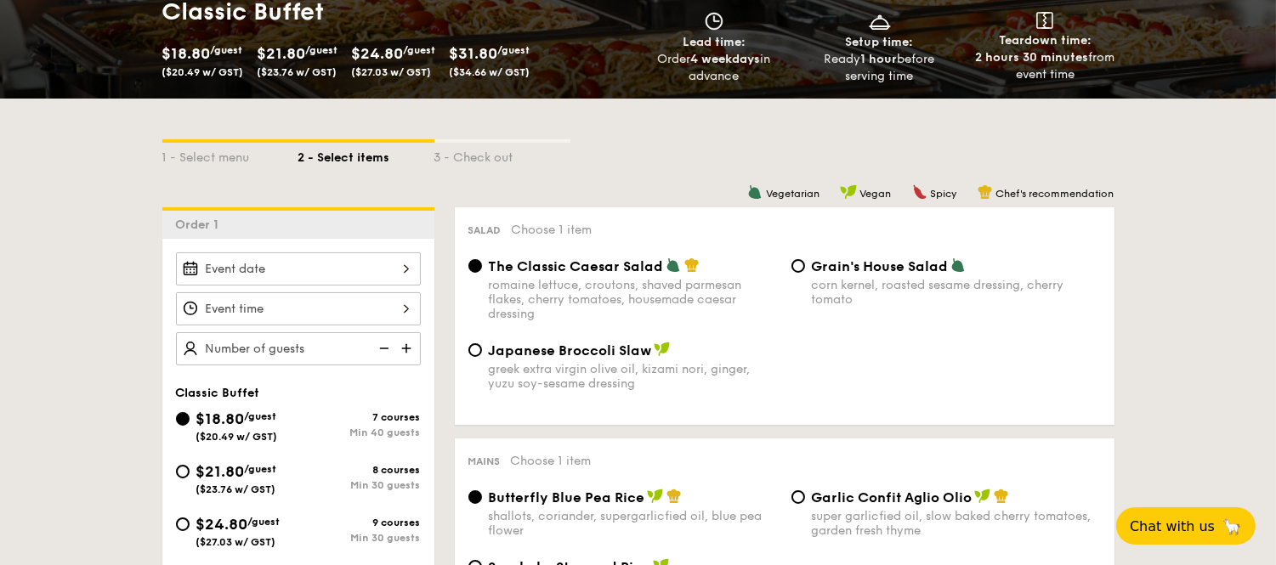
scroll to position [0, 0]
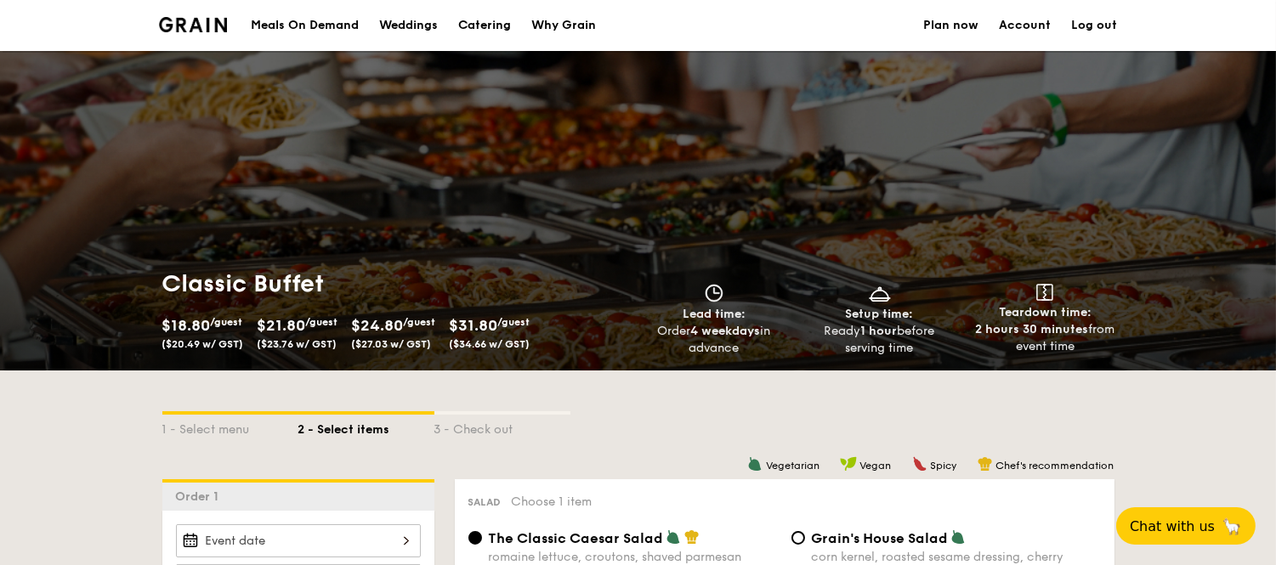
click at [485, 24] on div "Catering" at bounding box center [484, 25] width 53 height 51
select select
